Goal: Communication & Community: Answer question/provide support

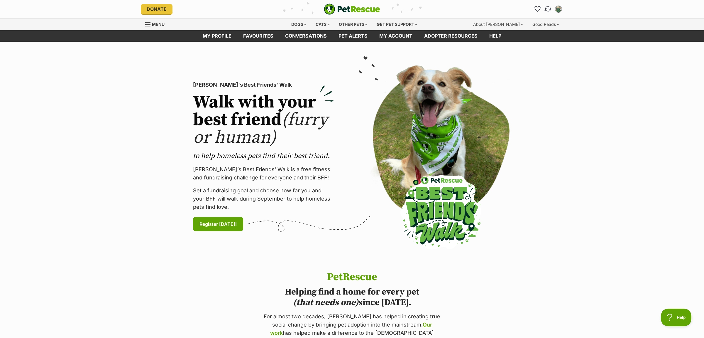
click at [549, 10] on img "Conversations" at bounding box center [548, 9] width 8 height 8
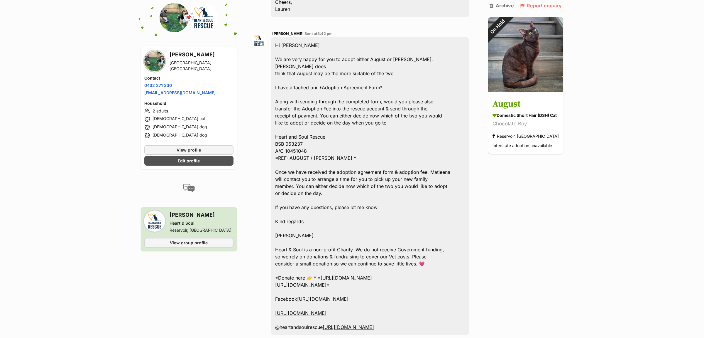
scroll to position [1085, 0]
click at [532, 76] on img at bounding box center [525, 53] width 75 height 75
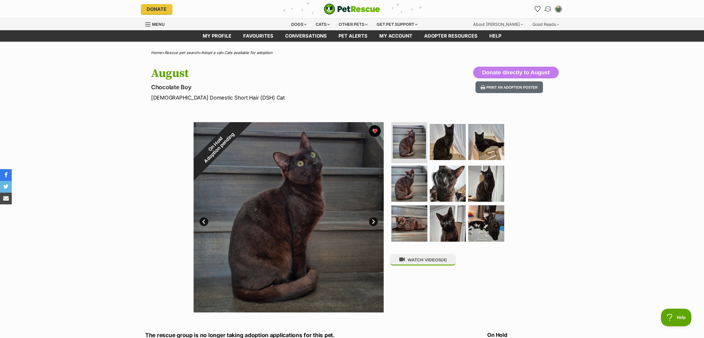
click at [548, 9] on img "Conversations" at bounding box center [548, 9] width 8 height 8
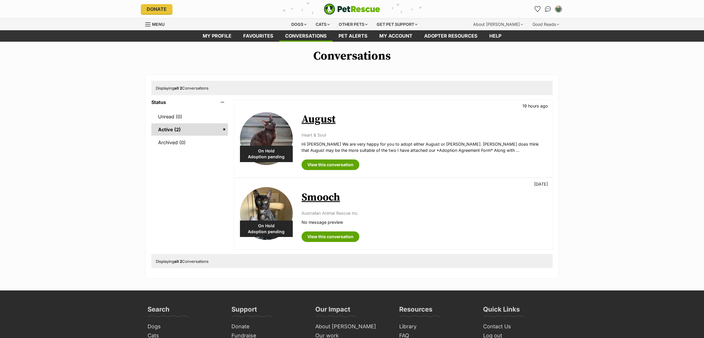
click at [352, 147] on p "Hi Lauren We are very happy for you to adopt either August or Diana. Matleena d…" at bounding box center [424, 147] width 245 height 13
click at [265, 133] on img at bounding box center [266, 138] width 53 height 53
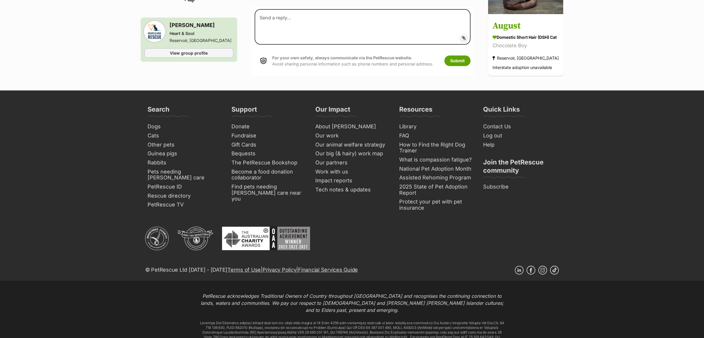
scroll to position [1232, 0]
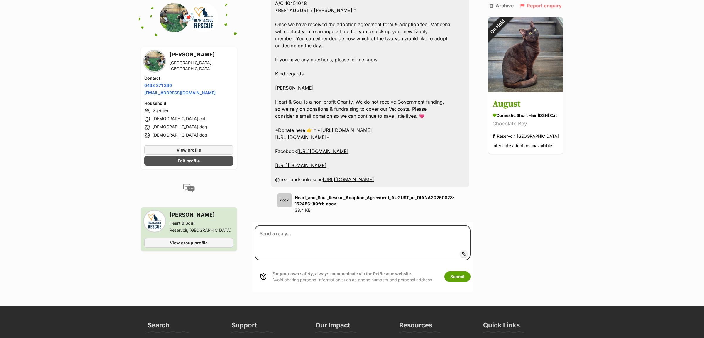
click at [349, 148] on link "https://www.facebook.com/HeartandSoulCatRescue/" at bounding box center [322, 151] width 51 height 6
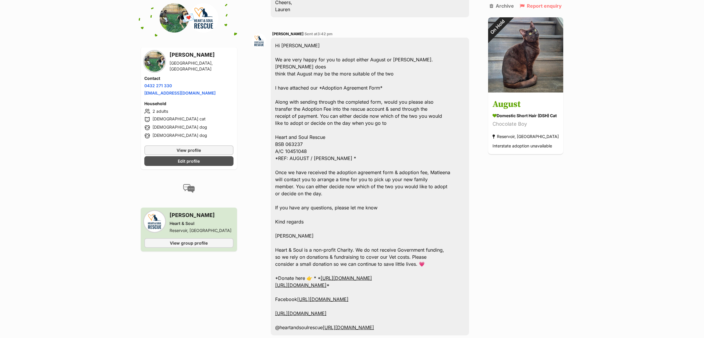
scroll to position [1047, 0]
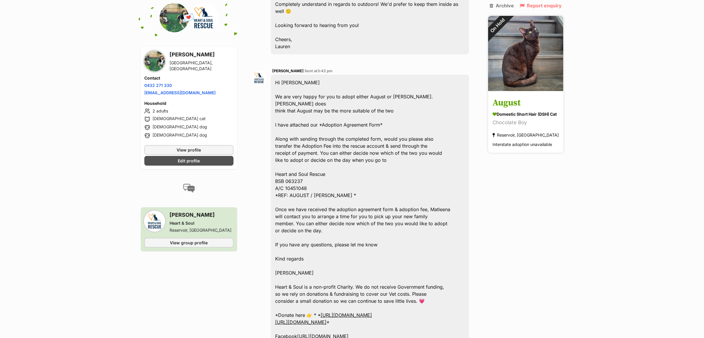
click at [539, 60] on img at bounding box center [525, 53] width 75 height 75
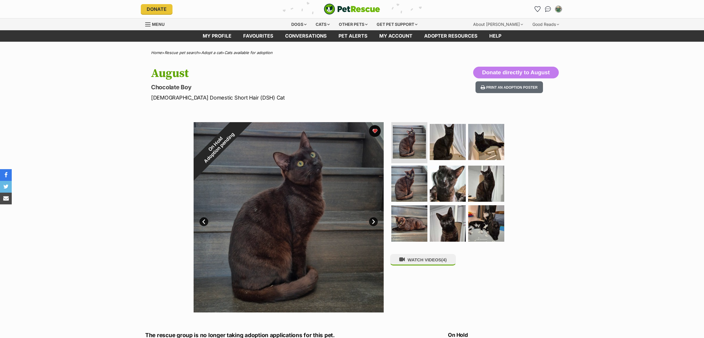
click at [538, 229] on div "On Hold Adoption pending 1 of 9 images 1 of 9 images 1 of 9 images 1 of 9 image…" at bounding box center [352, 212] width 704 height 199
click at [494, 154] on img at bounding box center [486, 142] width 38 height 38
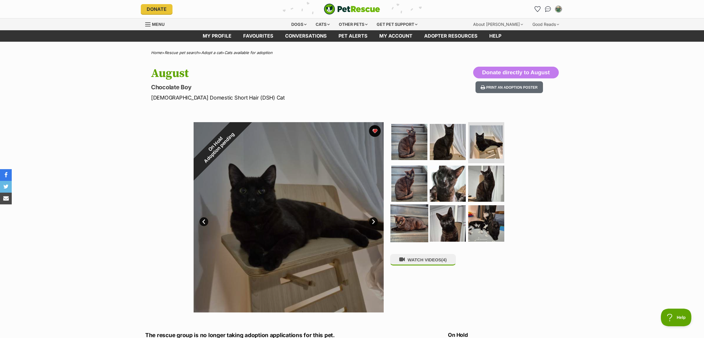
click at [416, 216] on img at bounding box center [409, 223] width 38 height 38
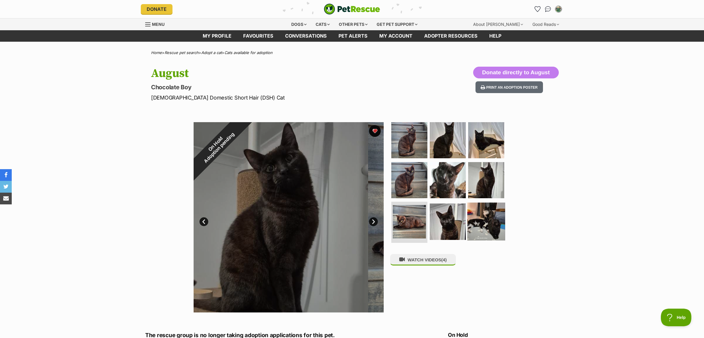
click at [495, 223] on img at bounding box center [486, 221] width 38 height 38
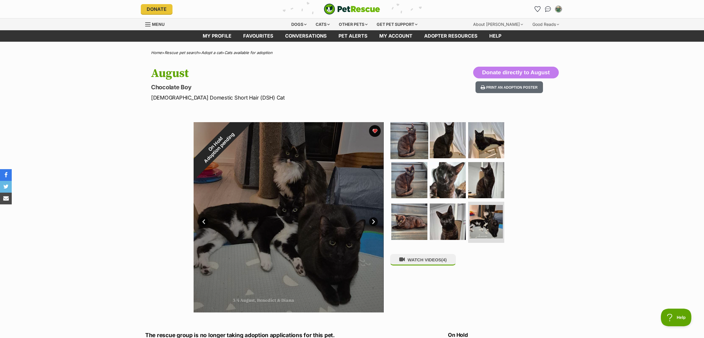
click at [403, 136] on img at bounding box center [409, 140] width 38 height 38
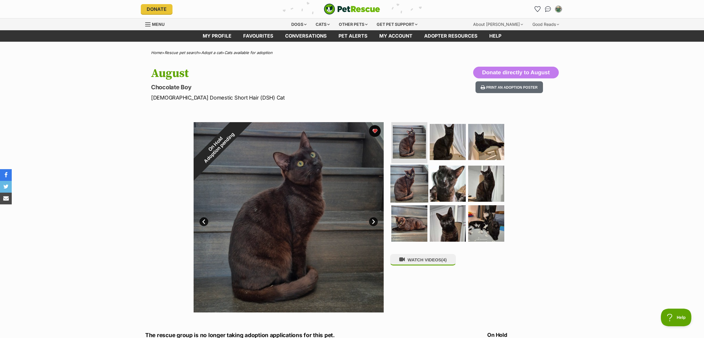
click at [421, 193] on img at bounding box center [409, 183] width 38 height 38
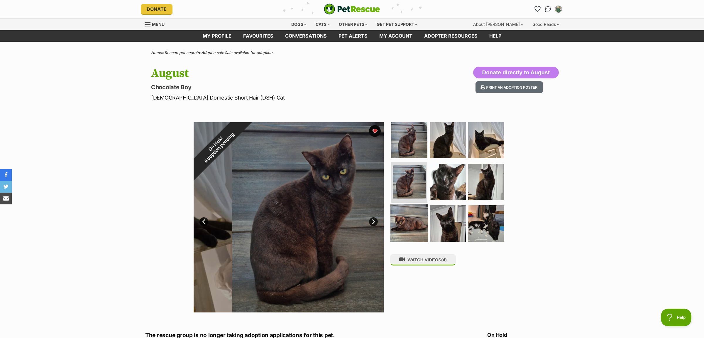
click at [415, 226] on img at bounding box center [409, 223] width 38 height 38
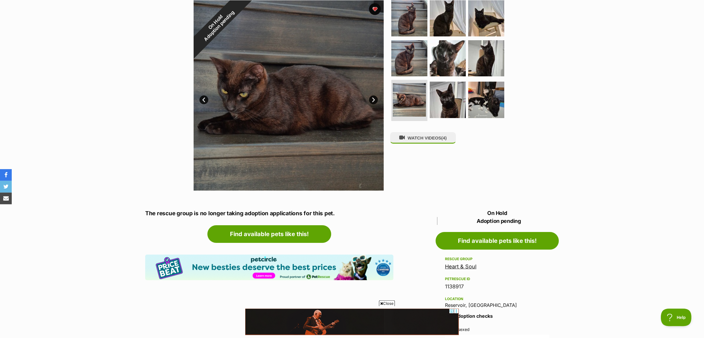
scroll to position [92, 0]
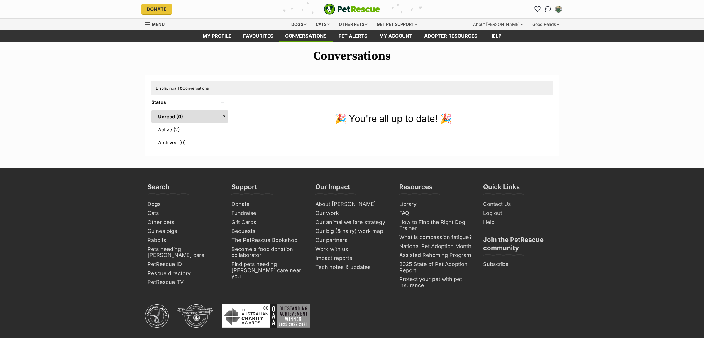
click at [168, 121] on link "Unread (0)" at bounding box center [189, 116] width 77 height 12
click at [169, 129] on link "Active (2)" at bounding box center [189, 129] width 77 height 12
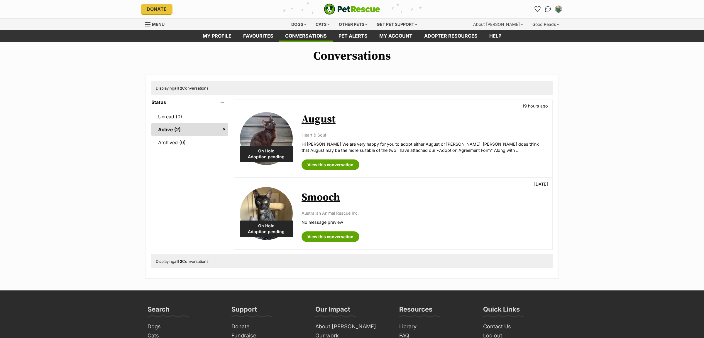
click at [332, 140] on div "On Hold Adoption pending [DATE] hours ago Heart & Soul Hi [PERSON_NAME] We are …" at bounding box center [393, 138] width 318 height 77
click at [322, 117] on link "August" at bounding box center [319, 119] width 34 height 13
